Goal: Information Seeking & Learning: Learn about a topic

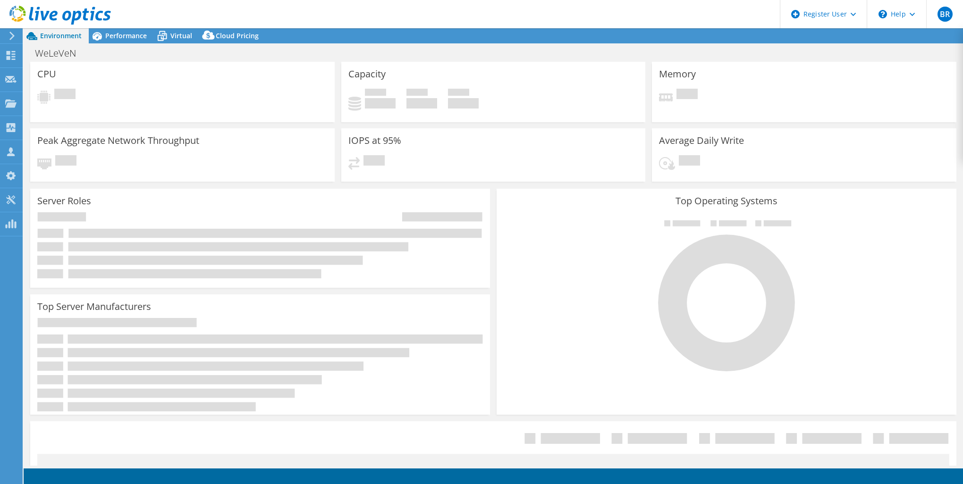
select select "USD"
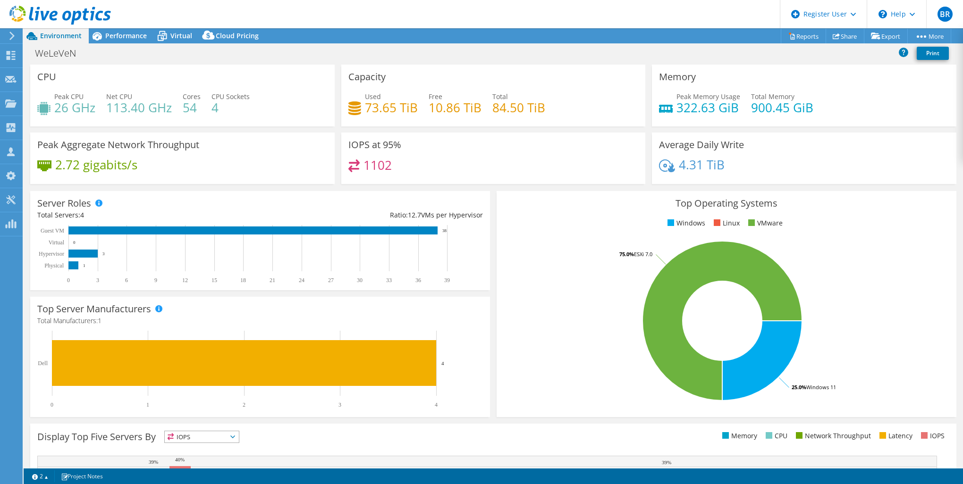
click at [201, 66] on div "CPU Peak CPU 26 GHz Net CPU 113.40 GHz Cores 54 CPU Sockets 4" at bounding box center [182, 96] width 304 height 62
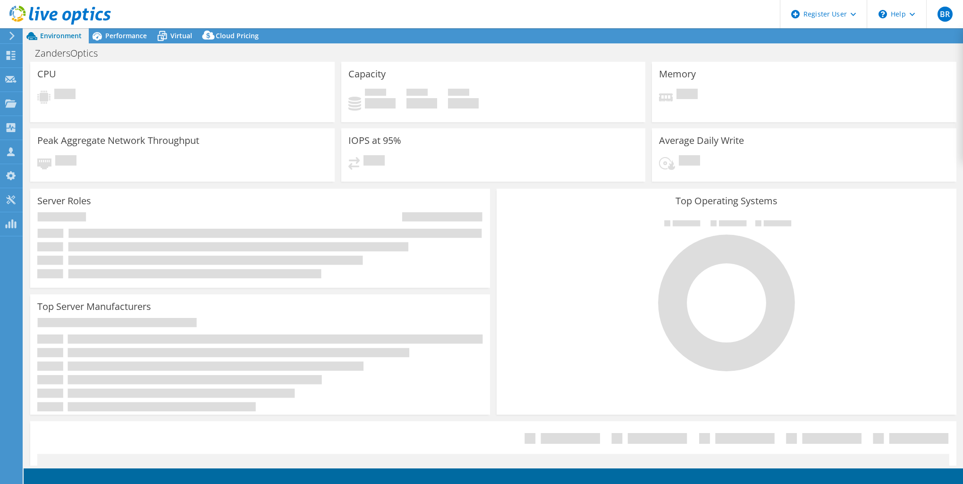
select select "USEast"
select select "USD"
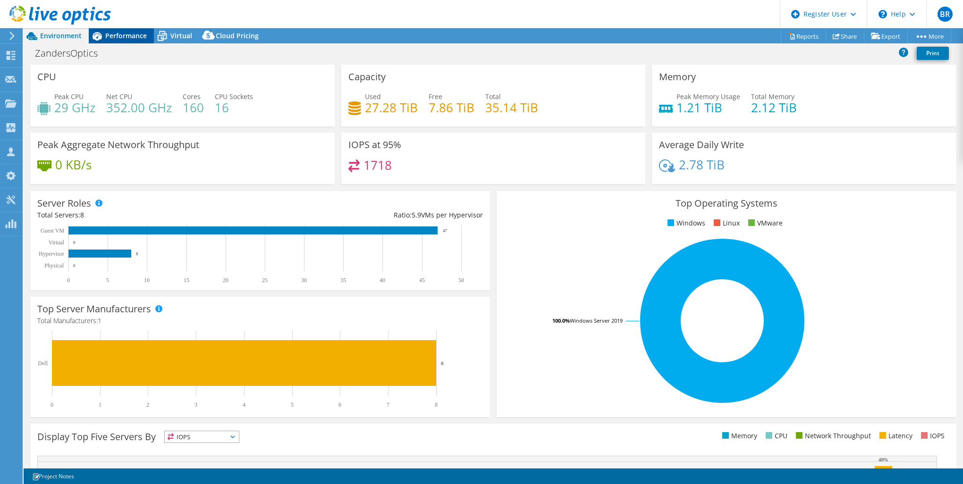
click at [131, 35] on span "Performance" at bounding box center [126, 35] width 42 height 9
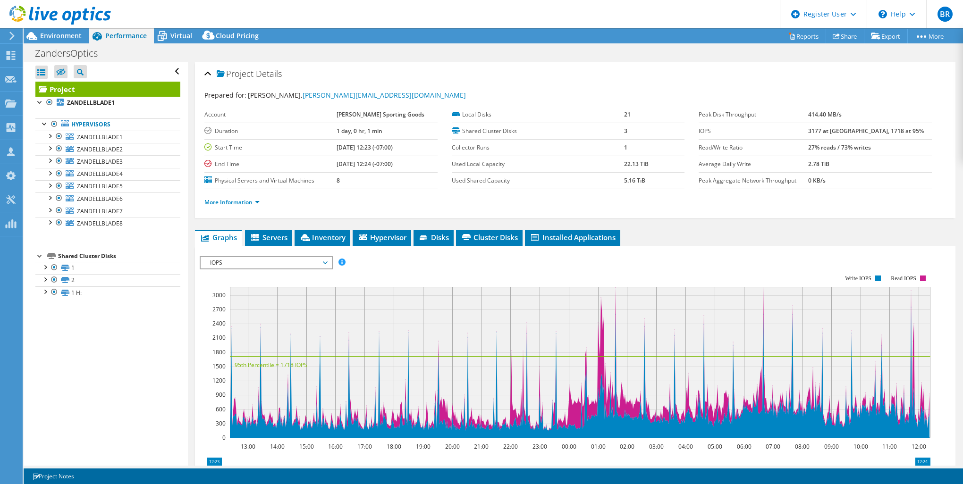
click at [223, 201] on link "More Information" at bounding box center [231, 202] width 55 height 8
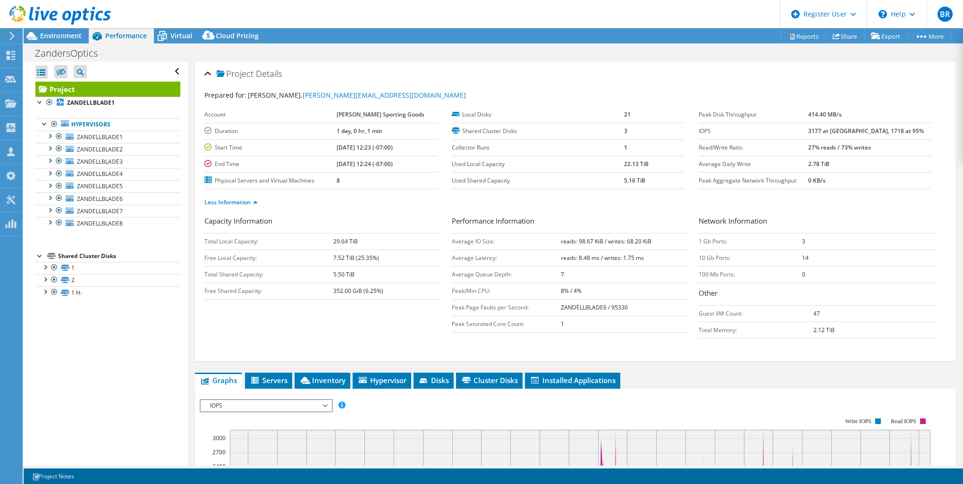
drag, startPoint x: 327, startPoint y: 241, endPoint x: 357, endPoint y: 241, distance: 29.7
click at [357, 241] on tr "Total Local Capacity: 29.64 TiB" at bounding box center [323, 241] width 238 height 17
drag, startPoint x: 357, startPoint y: 241, endPoint x: 338, endPoint y: 280, distance: 43.1
click at [340, 280] on td "5.50 TiB" at bounding box center [387, 274] width 109 height 17
drag, startPoint x: 325, startPoint y: 278, endPoint x: 357, endPoint y: 274, distance: 32.3
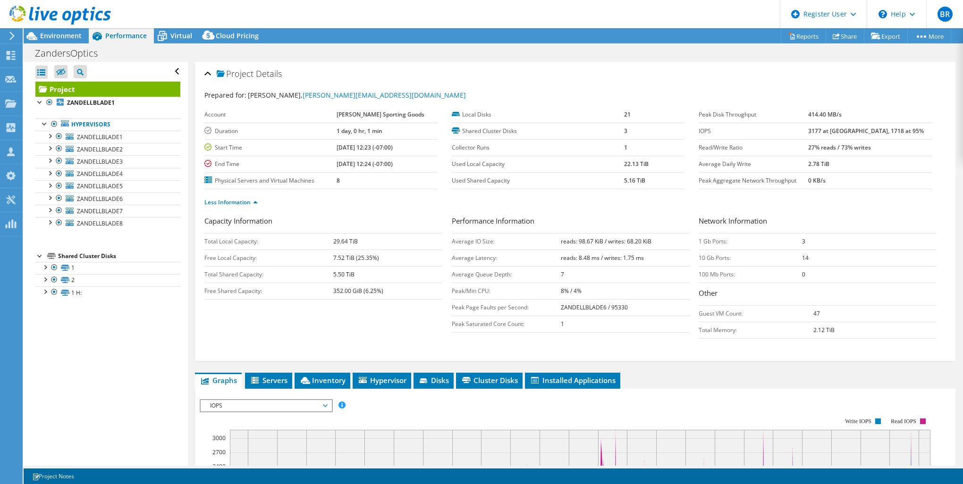
click at [357, 274] on tr "Total Shared Capacity: 5.50 TiB" at bounding box center [323, 274] width 238 height 17
drag, startPoint x: 357, startPoint y: 274, endPoint x: 349, endPoint y: 318, distance: 44.1
click at [350, 318] on div "Capacity Information Total Local Capacity: 29.64 TiB Free Local Capacity: 7.52 …" at bounding box center [575, 280] width 742 height 128
click at [65, 48] on h1 "ZandersOptics" at bounding box center [72, 53] width 82 height 10
click at [70, 33] on span "Environment" at bounding box center [61, 35] width 42 height 9
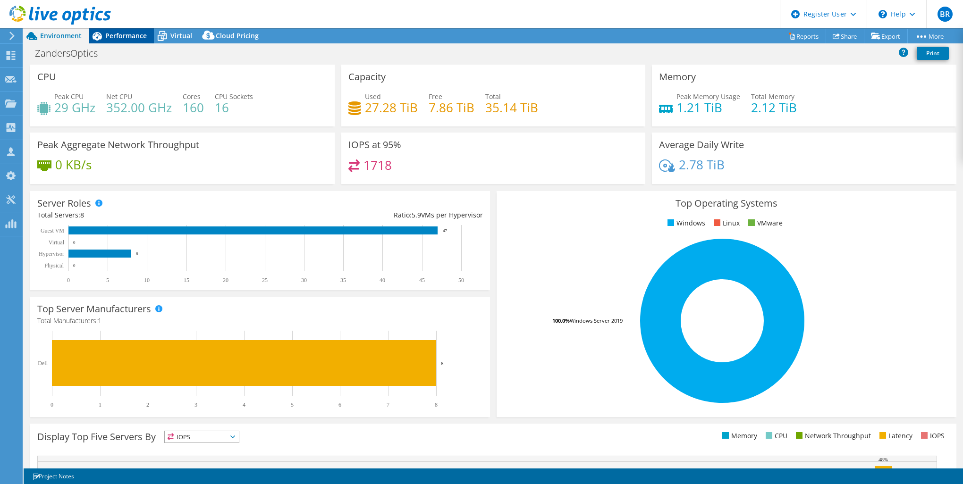
click at [118, 35] on span "Performance" at bounding box center [126, 35] width 42 height 9
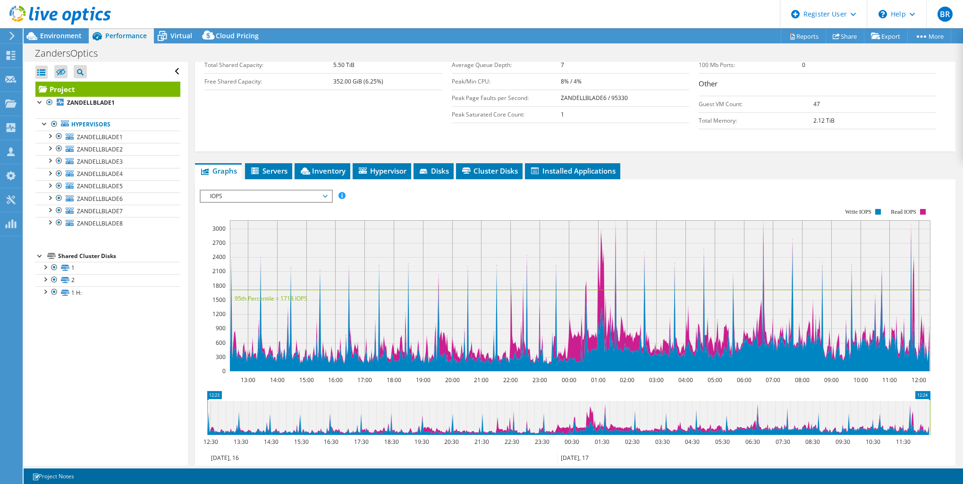
scroll to position [236, 0]
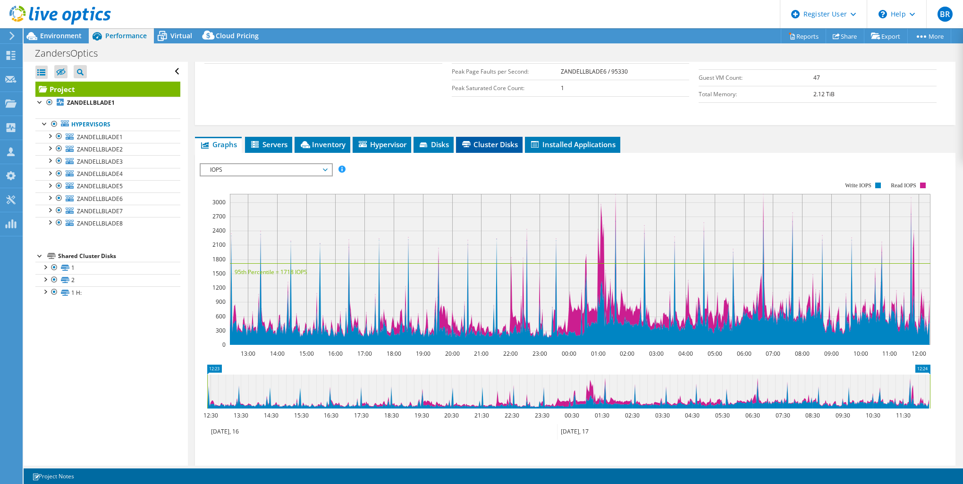
click at [491, 144] on span "Cluster Disks" at bounding box center [489, 144] width 57 height 9
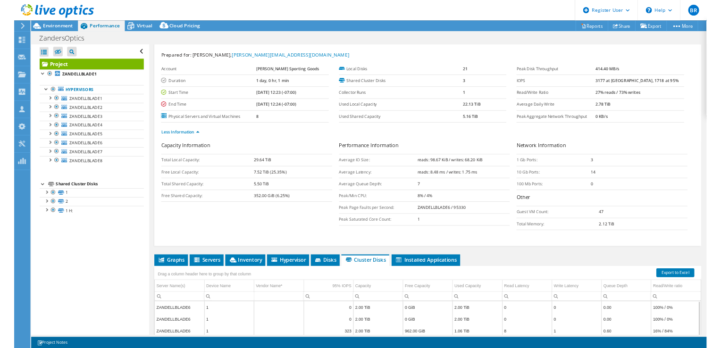
scroll to position [0, 0]
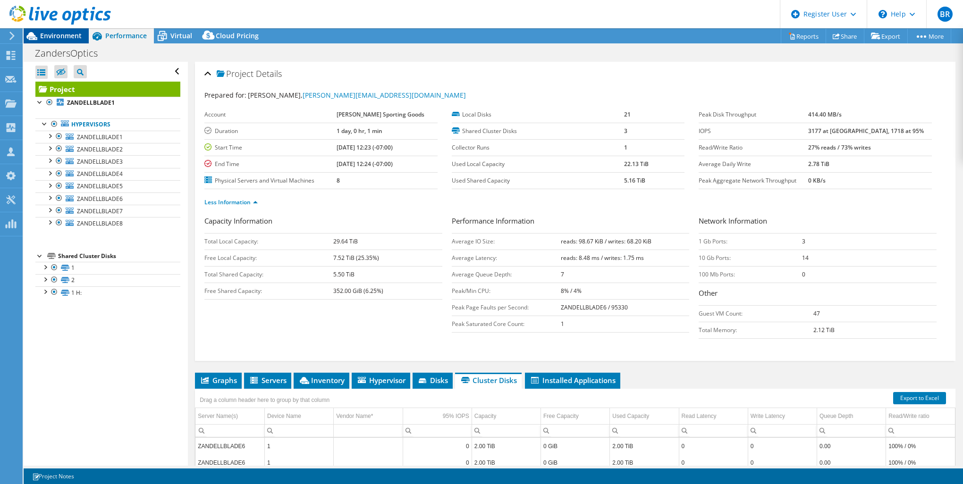
click at [42, 34] on span "Environment" at bounding box center [61, 35] width 42 height 9
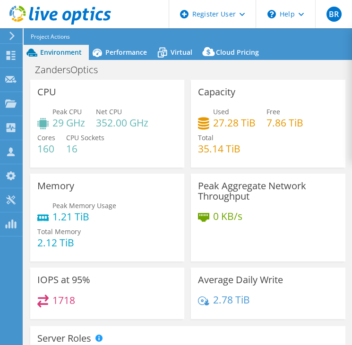
select select "USEast"
select select "USD"
